Goal: Transaction & Acquisition: Purchase product/service

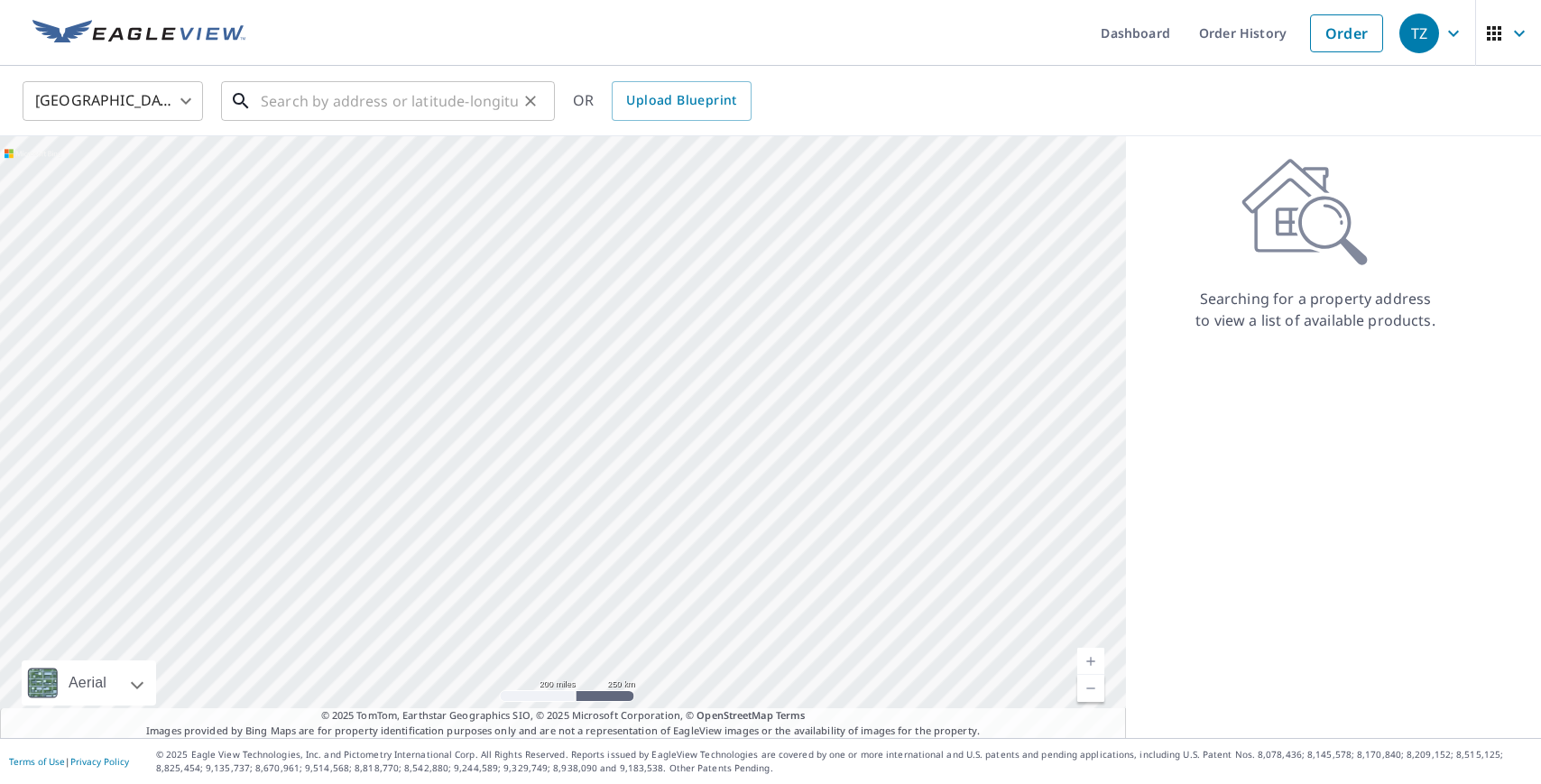
click at [482, 113] on input "text" at bounding box center [389, 101] width 257 height 51
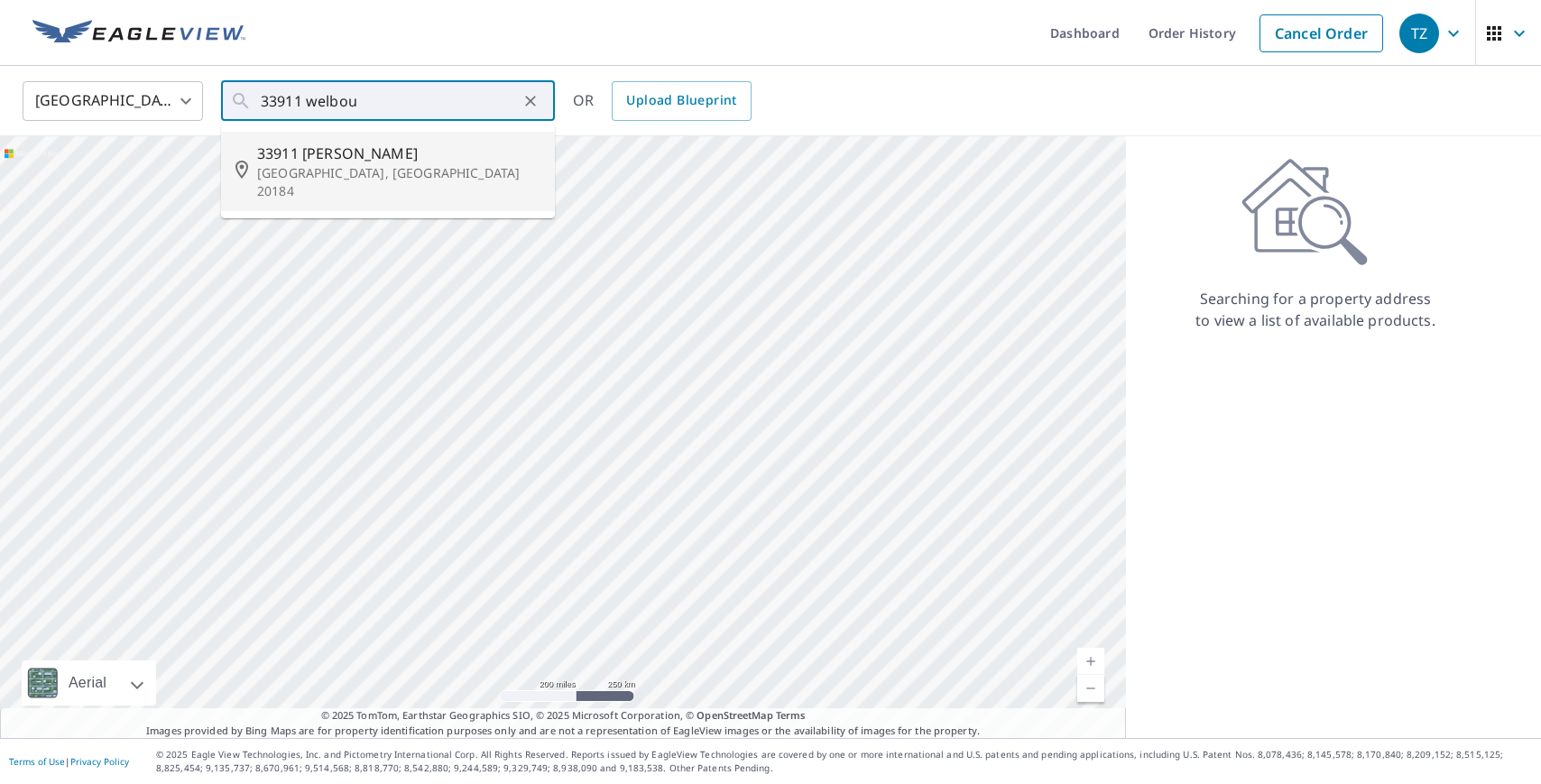
type input "[STREET_ADDRESS][PERSON_NAME]"
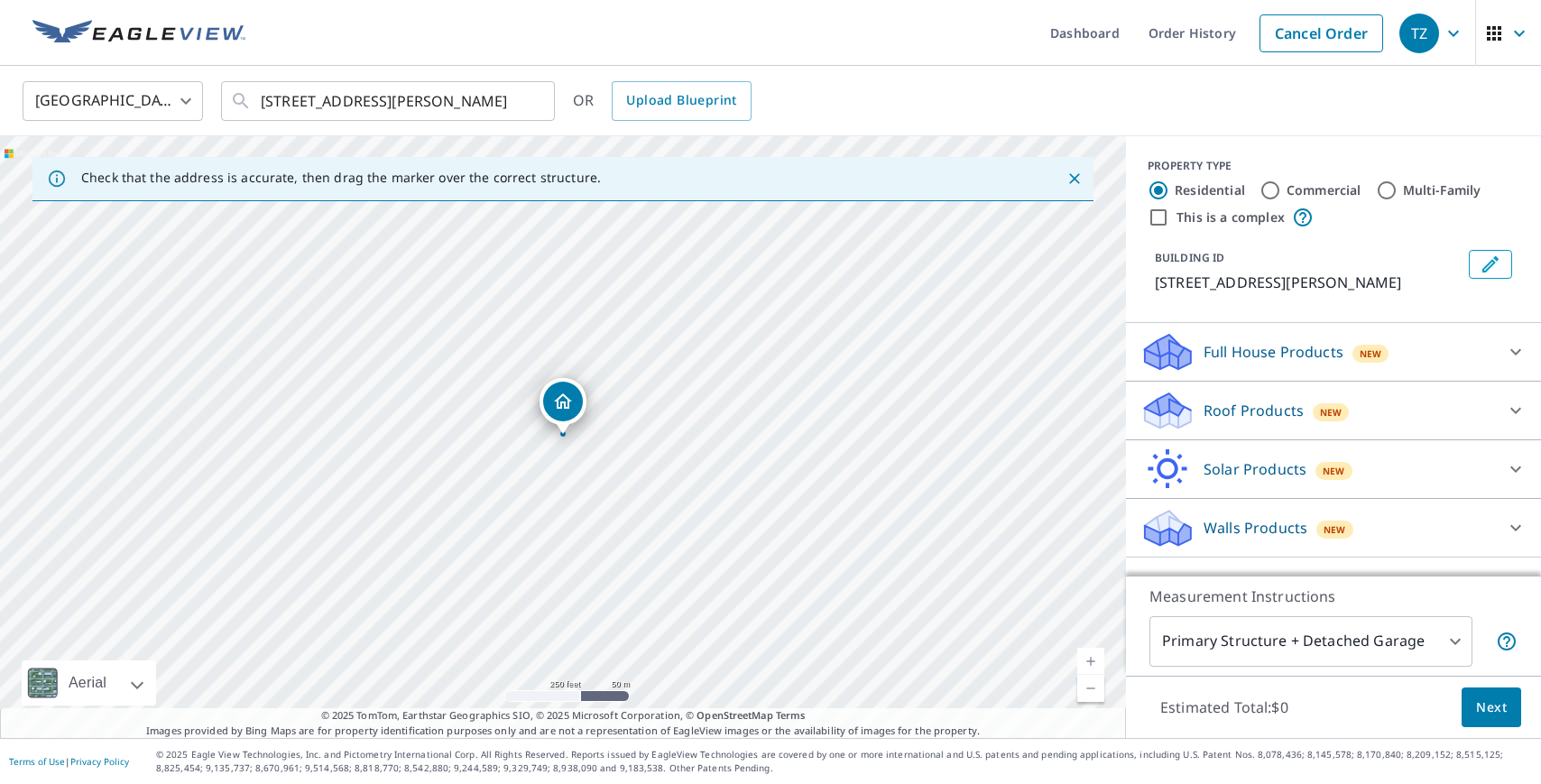
click at [1395, 407] on div "Roof Products New" at bounding box center [1317, 410] width 354 height 42
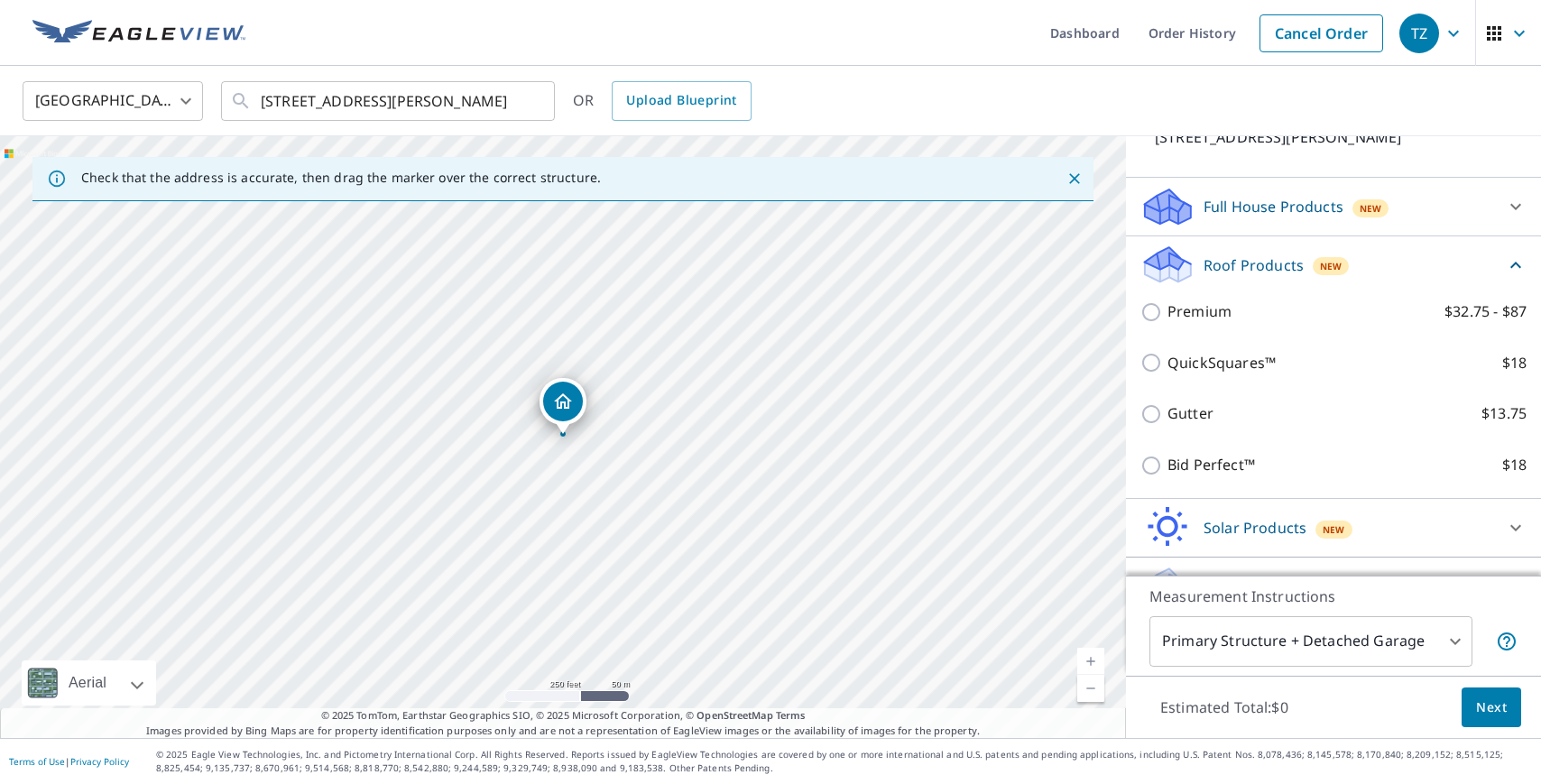
scroll to position [148, 0]
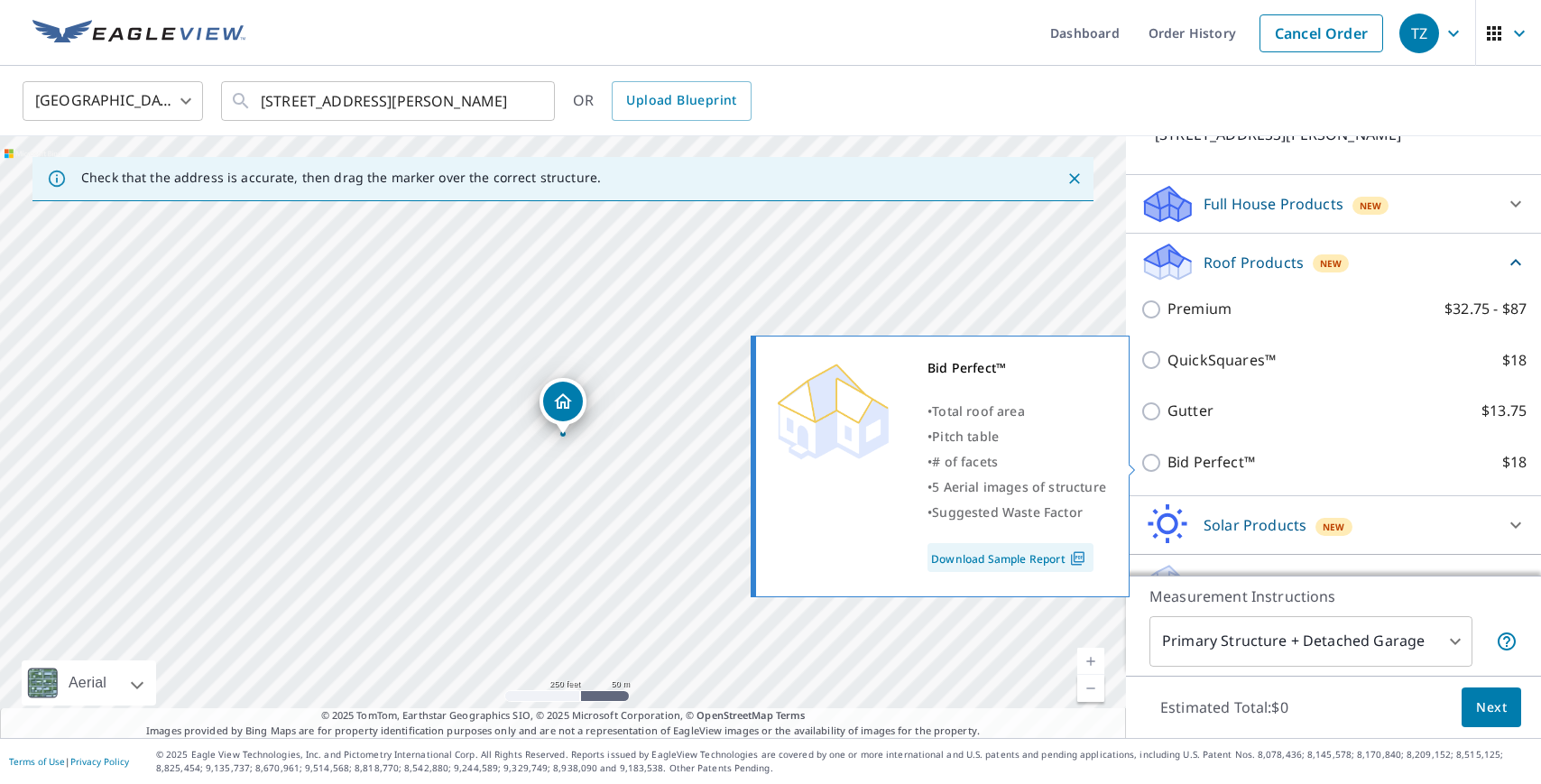
click at [1207, 471] on p "Bid Perfect™" at bounding box center [1210, 463] width 87 height 22
click at [1167, 471] on input "Bid Perfect™ $18" at bounding box center [1153, 462] width 27 height 22
checkbox input "true"
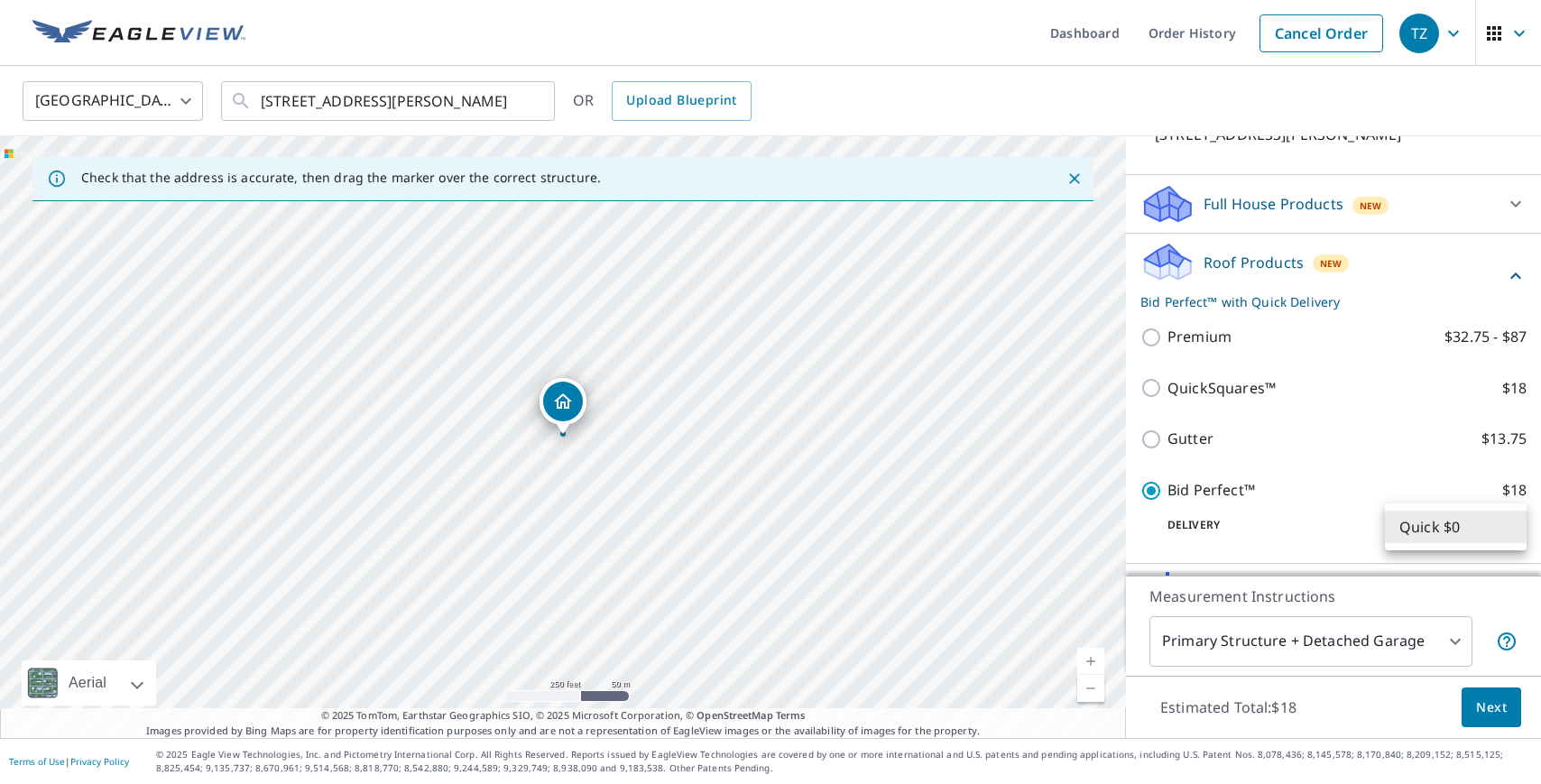
click at [1493, 545] on body "TZ TZ Dashboard Order History Cancel Order TZ [GEOGRAPHIC_DATA] [GEOGRAPHIC_DAT…" at bounding box center [770, 392] width 1541 height 784
click at [1502, 528] on li "Quick $0" at bounding box center [1455, 526] width 141 height 33
click at [1493, 712] on span "Next" at bounding box center [1491, 707] width 31 height 22
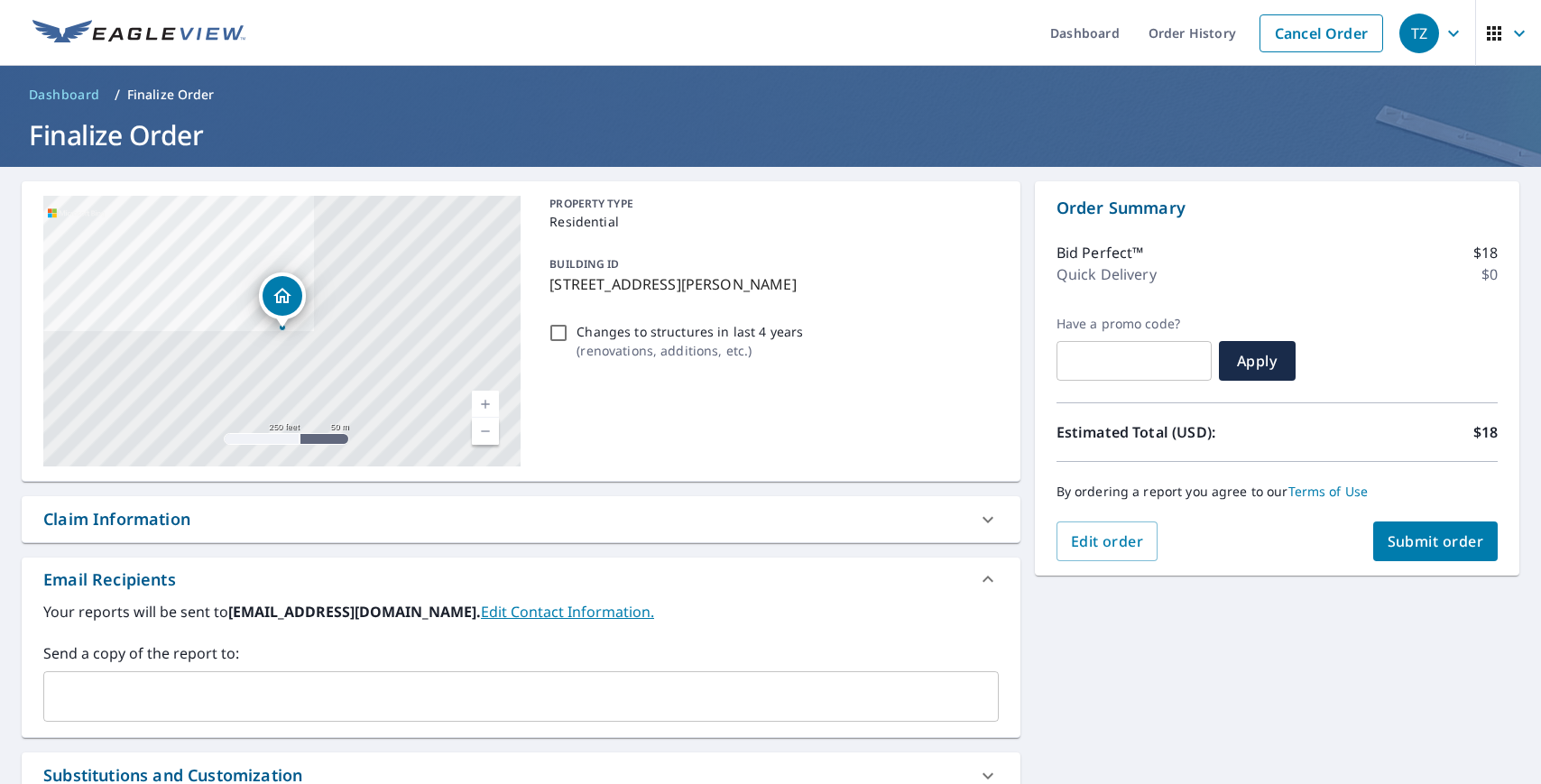
click at [1400, 531] on span "Submit order" at bounding box center [1435, 540] width 96 height 20
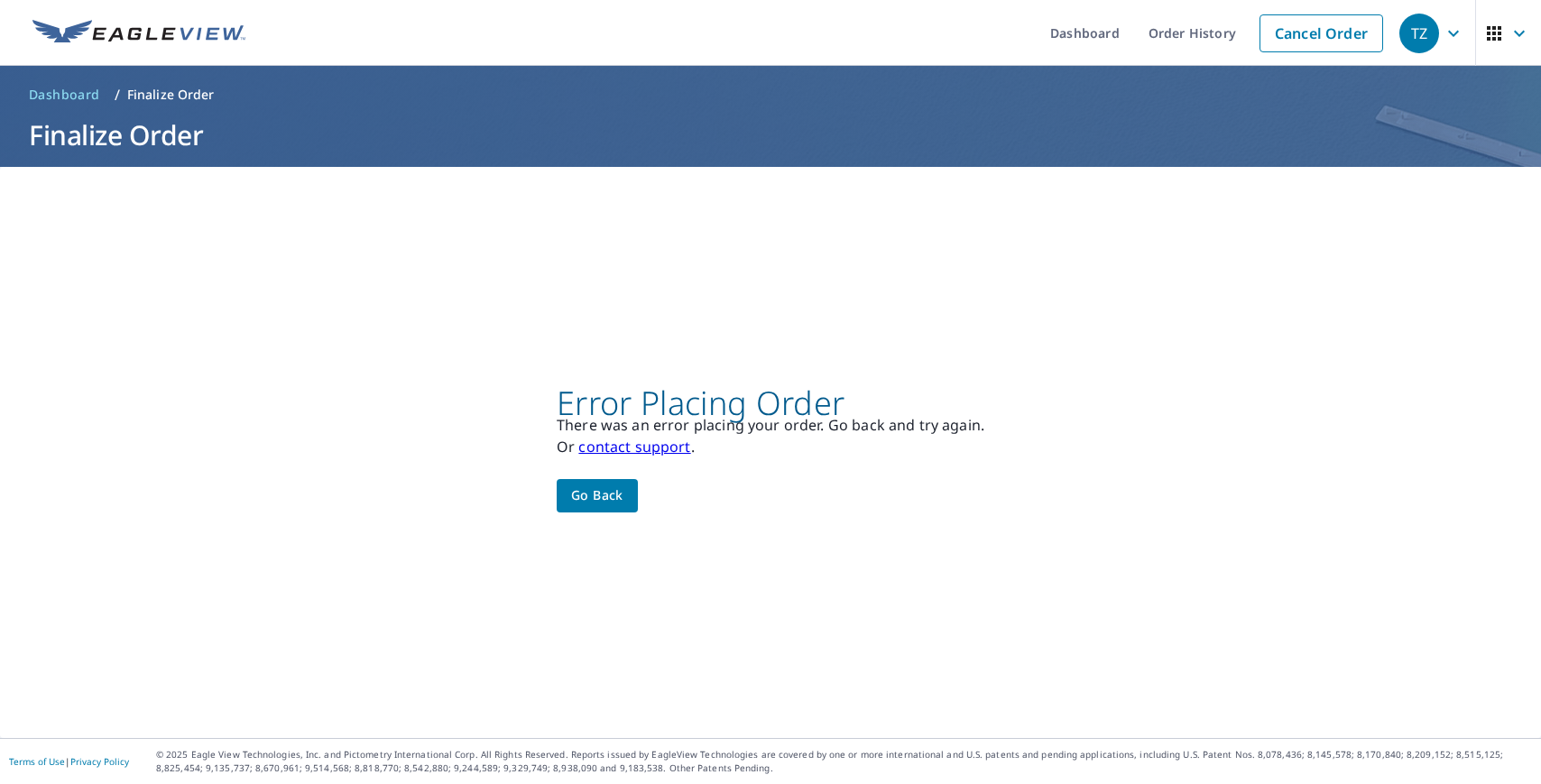
click at [606, 500] on span "Go back" at bounding box center [598, 496] width 52 height 22
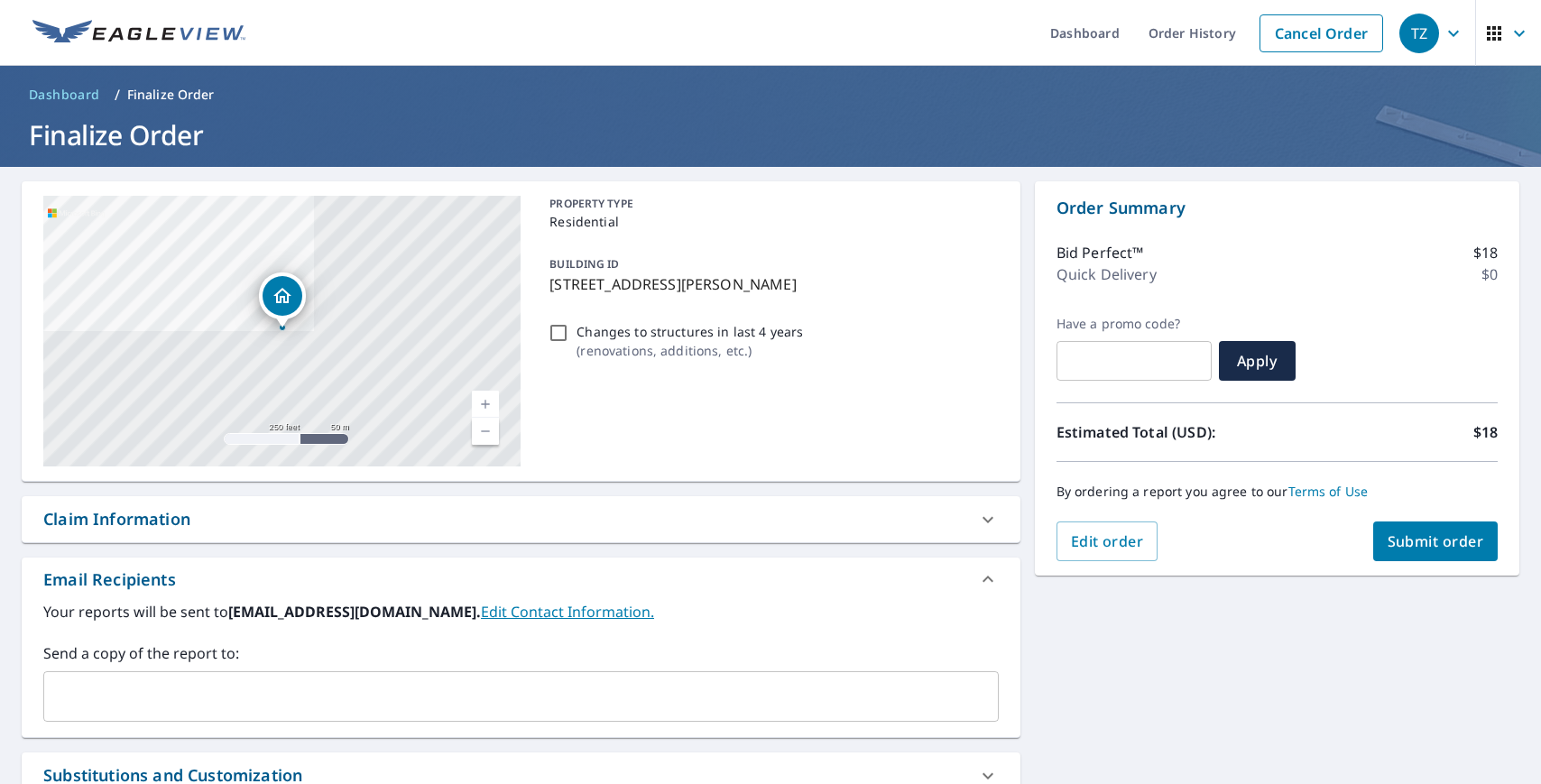
click at [81, 97] on span "Dashboard" at bounding box center [65, 94] width 71 height 18
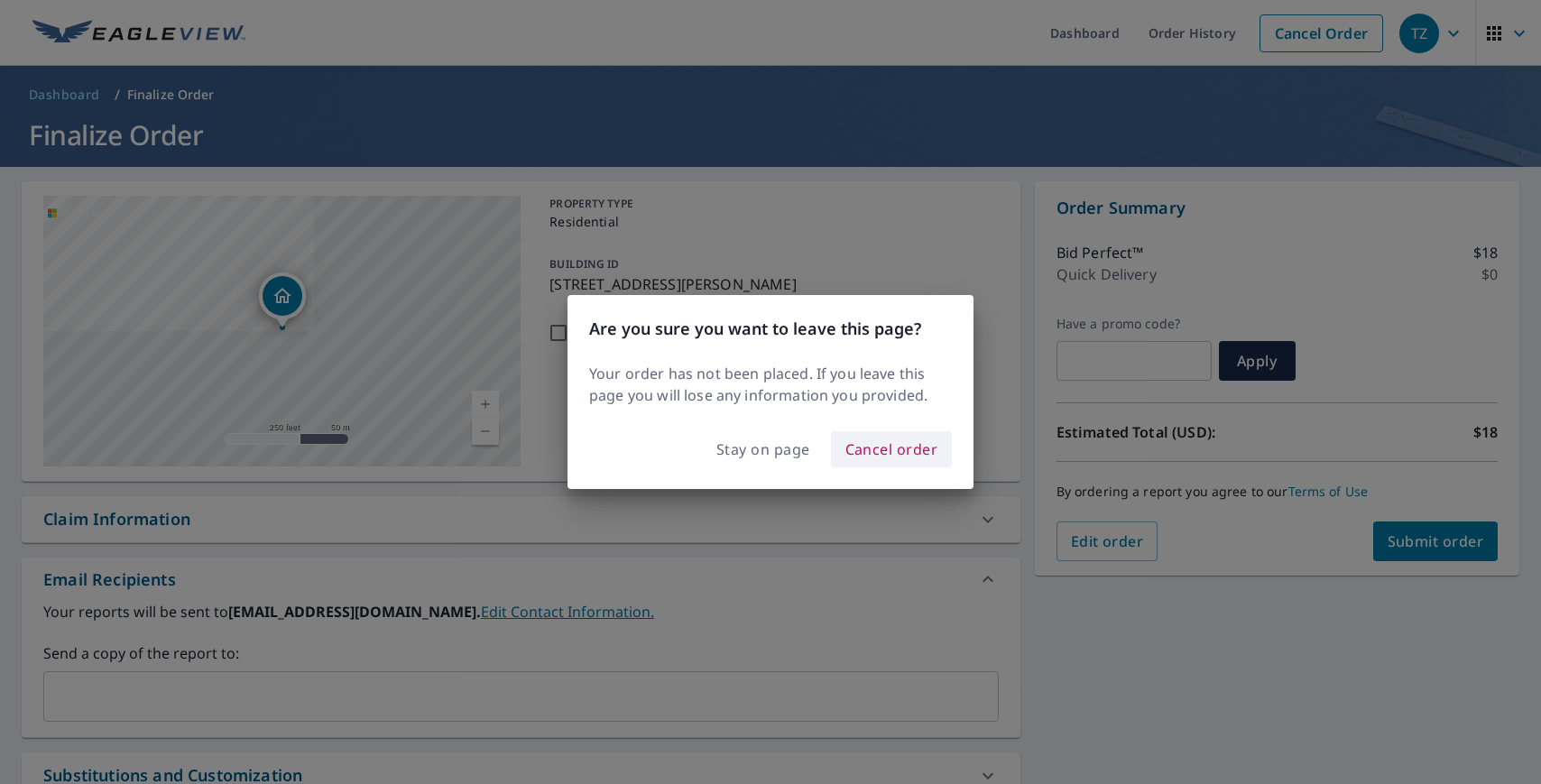
click at [911, 451] on span "Cancel order" at bounding box center [891, 449] width 93 height 25
